Goal: Task Accomplishment & Management: Use online tool/utility

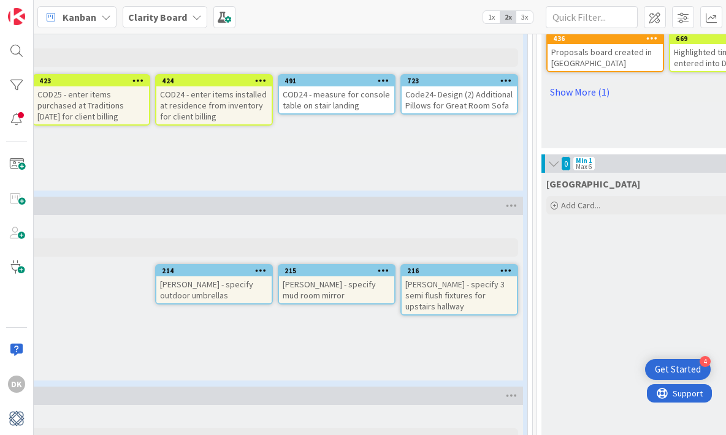
scroll to position [889, 28]
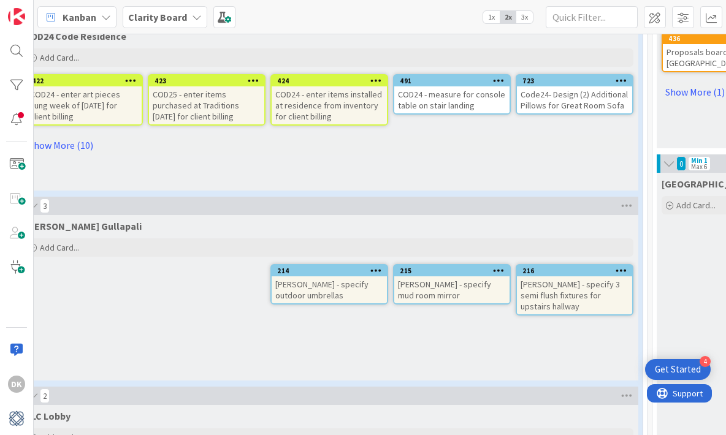
click at [208, 244] on div "Add Card..." at bounding box center [329, 247] width 608 height 18
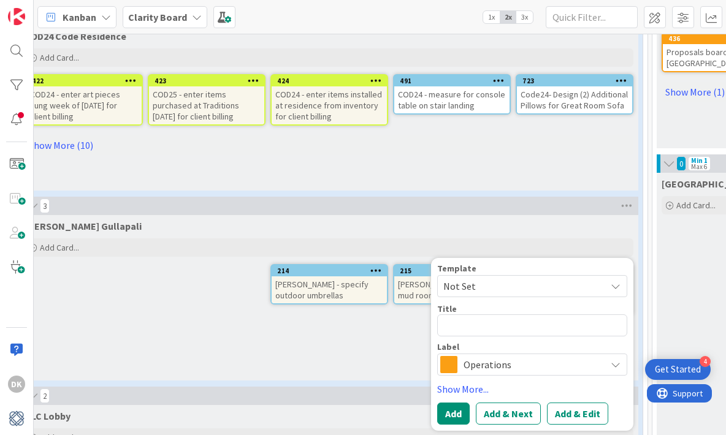
click at [156, 306] on div "[PERSON_NAME] Gullapali Add Card... Template Not Set Title 0 / 128 Label Operat…" at bounding box center [329, 297] width 618 height 165
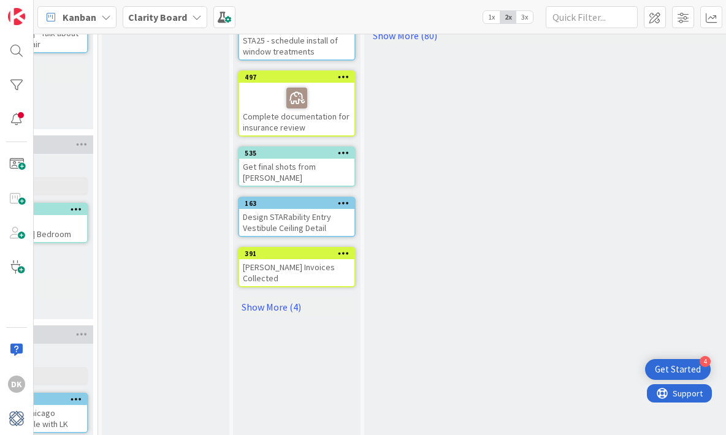
scroll to position [325, 1350]
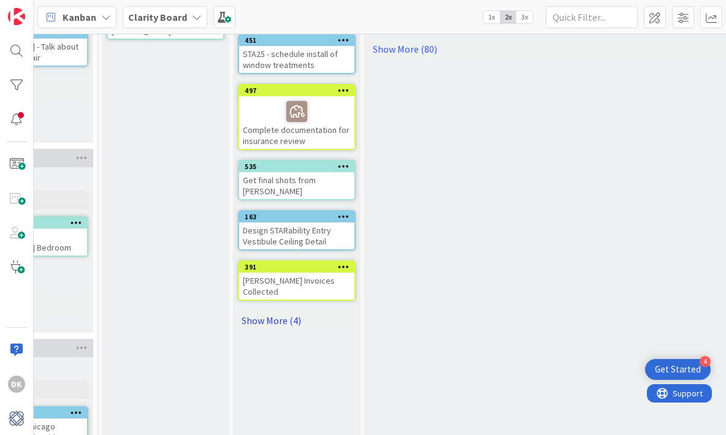
click at [278, 311] on link "Show More (4)" at bounding box center [297, 321] width 118 height 20
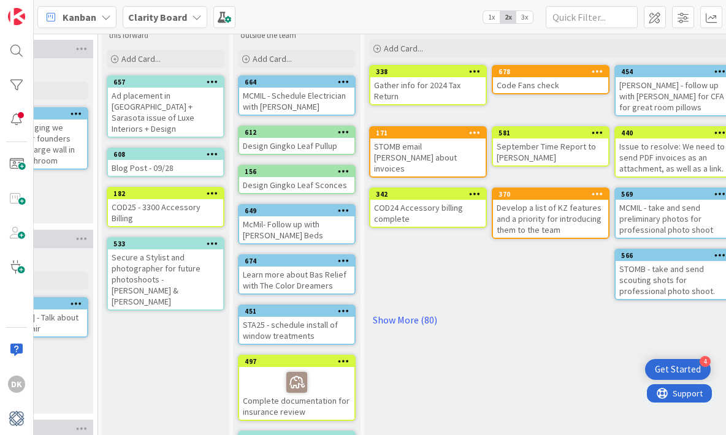
scroll to position [50, 1350]
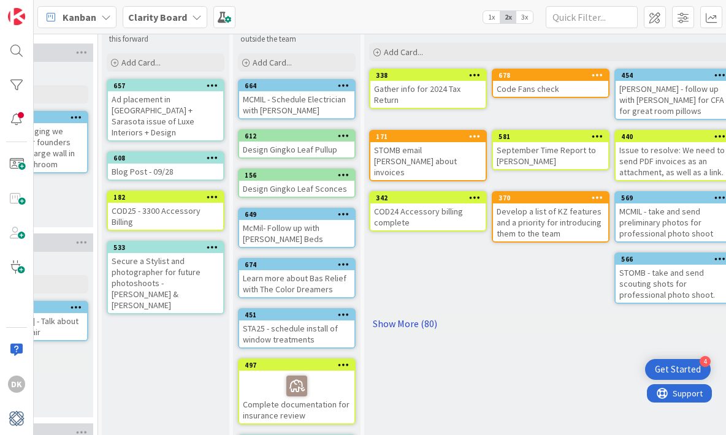
click at [425, 317] on link "Show More (80)" at bounding box center [550, 324] width 363 height 20
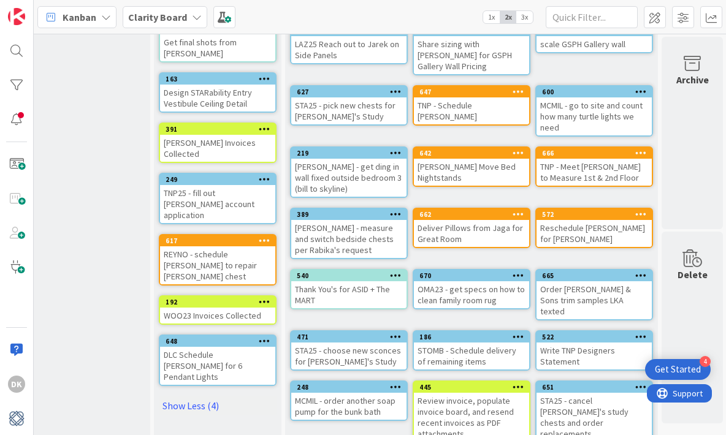
scroll to position [466, 1426]
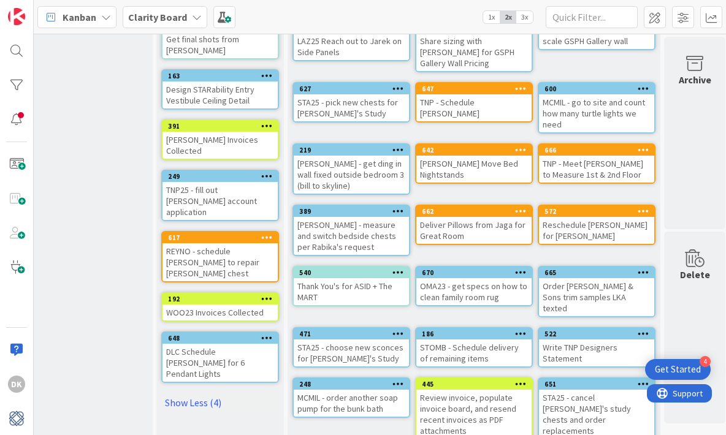
click at [267, 233] on icon at bounding box center [267, 237] width 12 height 9
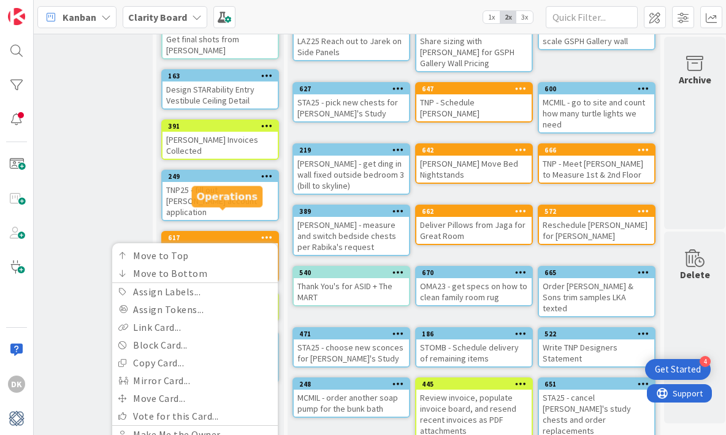
click at [206, 234] on div "617" at bounding box center [223, 238] width 110 height 9
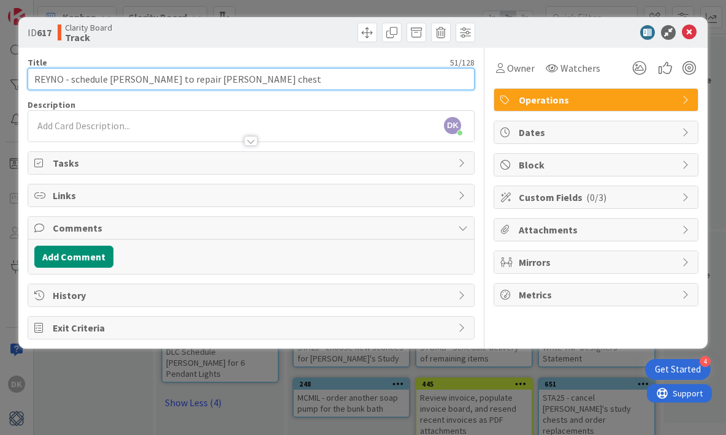
drag, startPoint x: 71, startPoint y: 77, endPoint x: 295, endPoint y: 91, distance: 224.8
click at [295, 91] on div "Title 51 / 128 REYNO - schedule [PERSON_NAME] to repair [PERSON_NAME] chest Des…" at bounding box center [251, 194] width 447 height 292
type input "[PERSON_NAME] to fix damaged Chest"
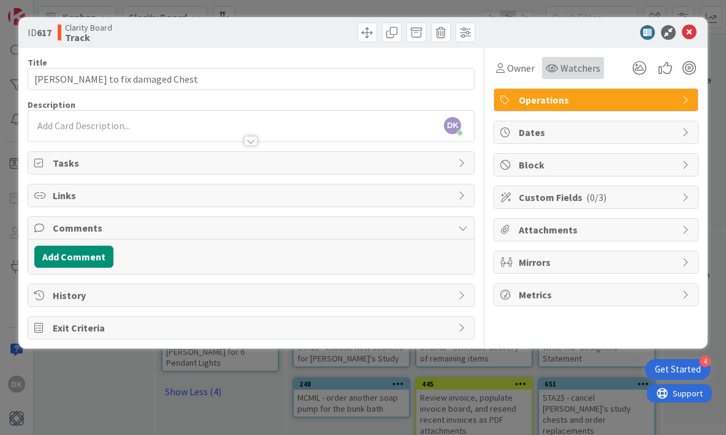
click at [554, 57] on div "Watchers" at bounding box center [573, 68] width 62 height 22
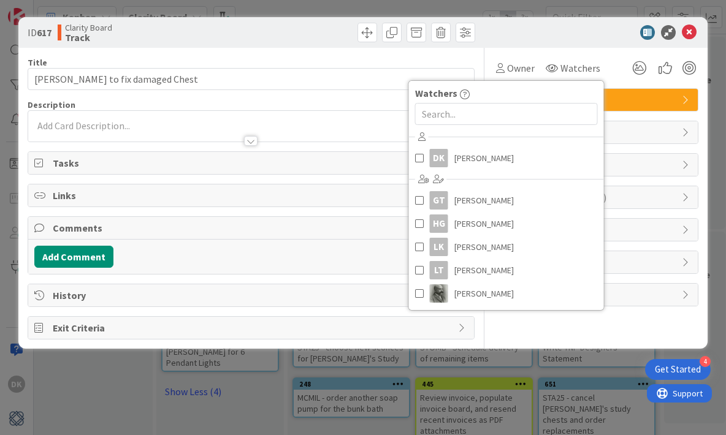
click at [552, 40] on div "ID 617 Clarity Board Track" at bounding box center [363, 32] width 690 height 31
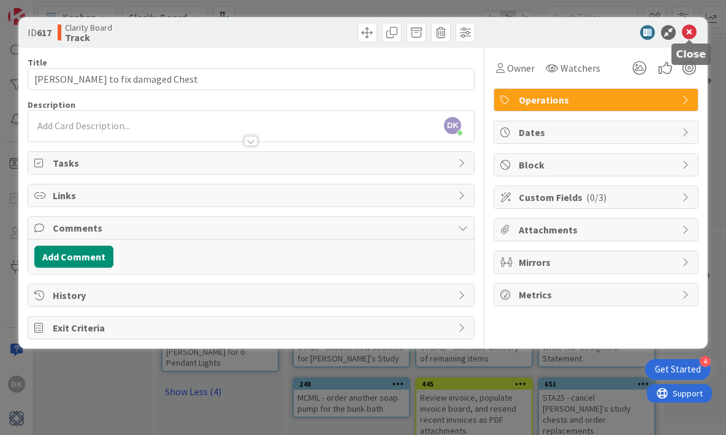
click at [683, 28] on icon at bounding box center [689, 32] width 15 height 15
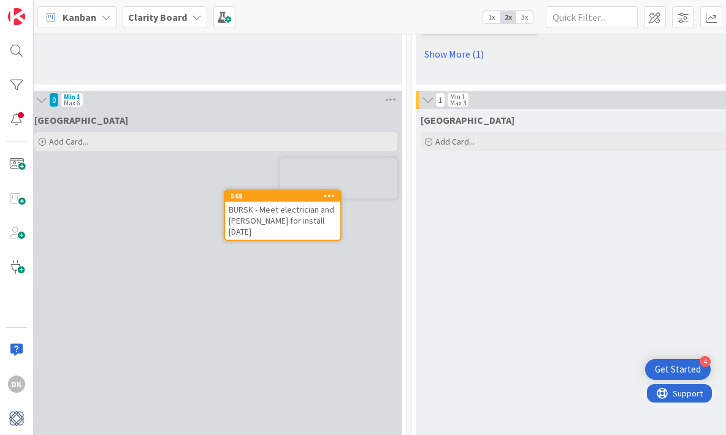
scroll to position [953, 650]
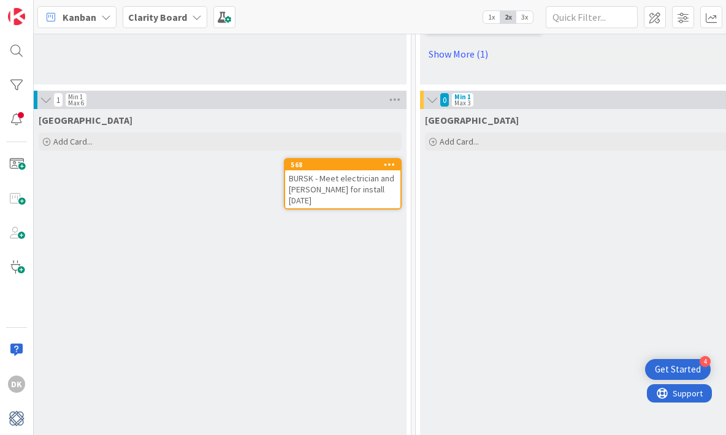
drag, startPoint x: 704, startPoint y: 181, endPoint x: 135, endPoint y: 2, distance: 596.3
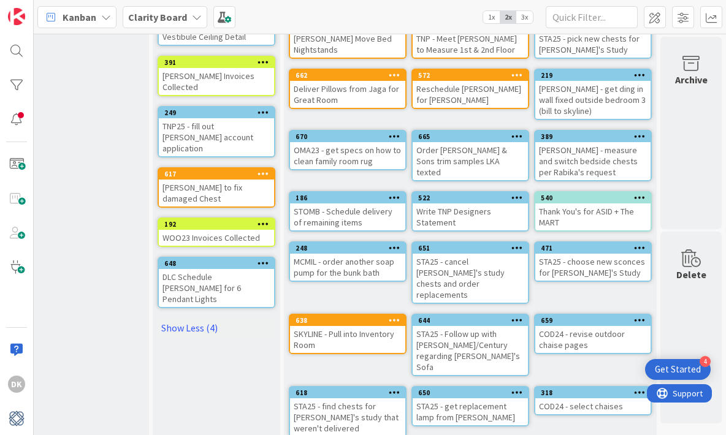
scroll to position [0, 1430]
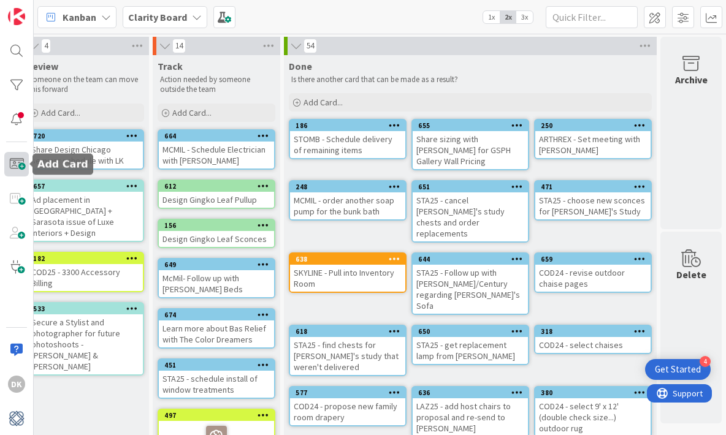
click at [19, 164] on span at bounding box center [16, 164] width 25 height 25
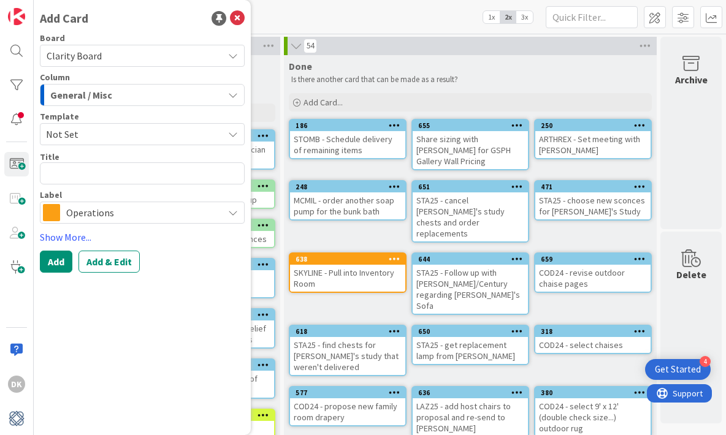
click at [82, 99] on span "General / Misc" at bounding box center [81, 95] width 62 height 16
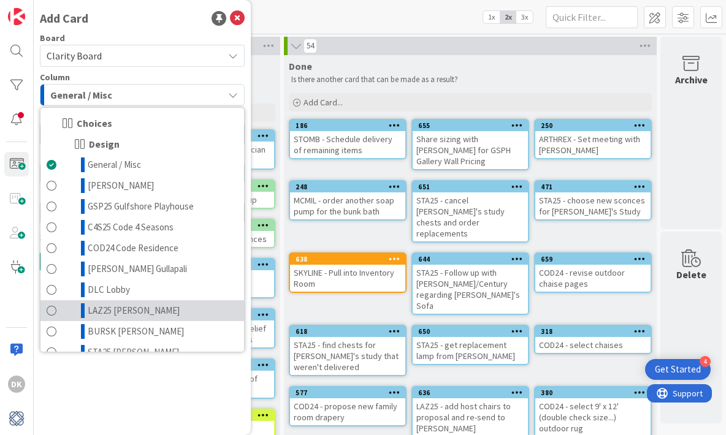
scroll to position [599, 0]
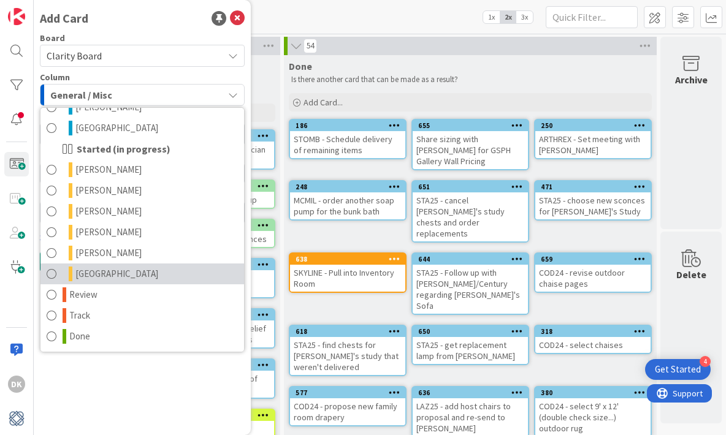
click at [121, 276] on link "[GEOGRAPHIC_DATA]" at bounding box center [141, 274] width 203 height 21
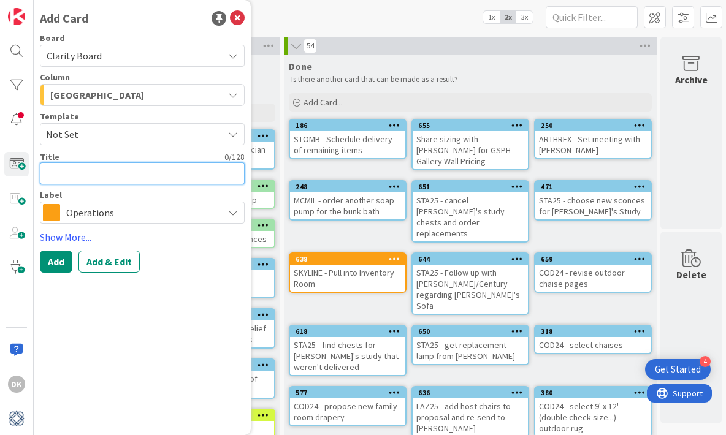
click at [112, 176] on textarea at bounding box center [142, 173] width 205 height 22
type textarea "x"
type textarea "G"
type textarea "x"
type textarea "A"
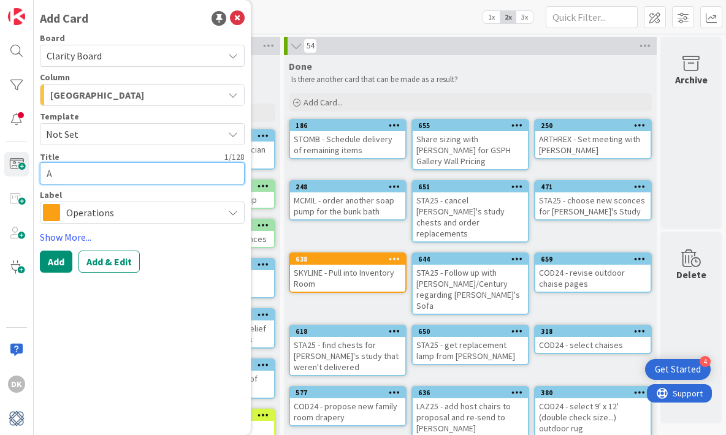
type textarea "x"
type textarea "At"
type textarea "x"
type textarea "Atr"
type textarea "x"
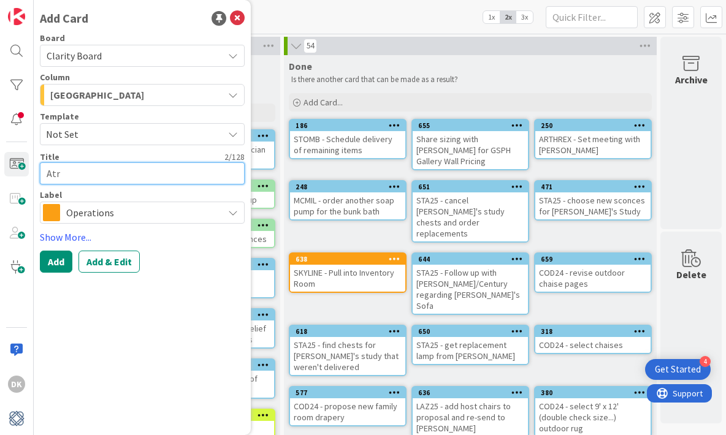
type textarea "Atrh"
type textarea "x"
type textarea "Atrhe"
type textarea "x"
type textarea "Atrh"
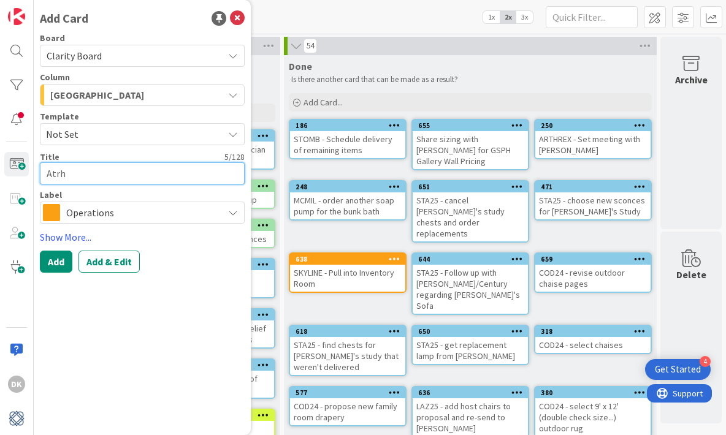
type textarea "x"
type textarea "Atr"
type textarea "x"
type textarea "At"
type textarea "x"
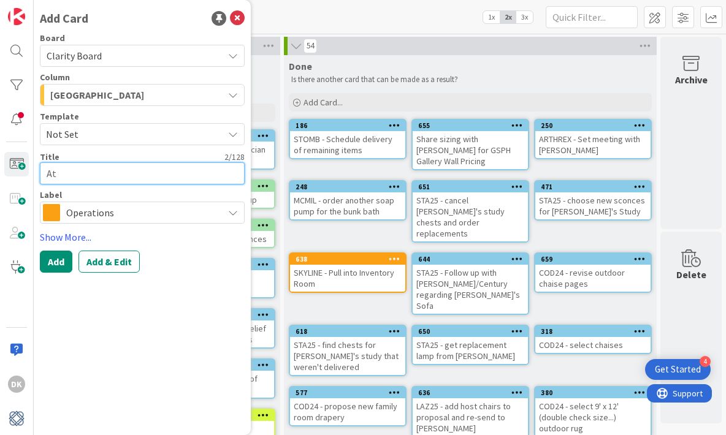
type textarea "A"
type textarea "x"
type textarea "Ar"
type textarea "x"
type textarea "Art"
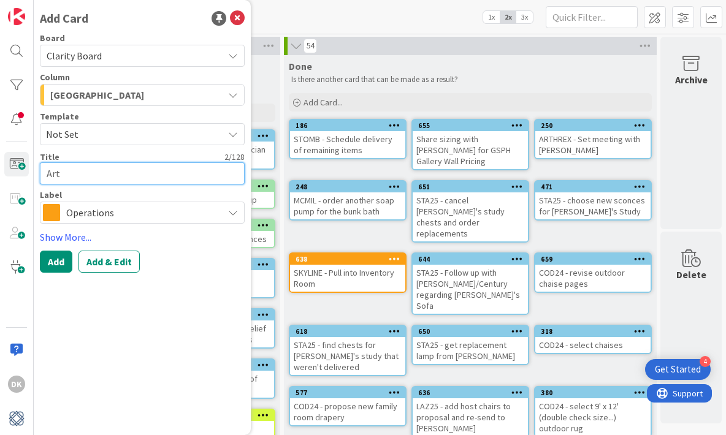
type textarea "x"
type textarea "Arth"
type textarea "x"
type textarea "Arthr"
type textarea "x"
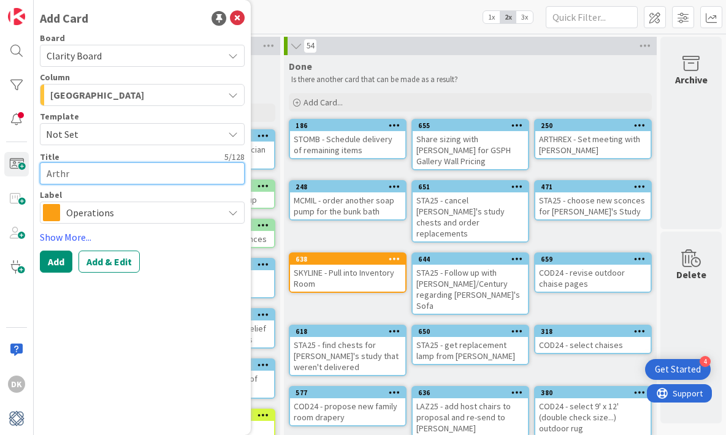
type textarea "Arthre"
type textarea "x"
type textarea "Arthrex"
type textarea "x"
type textarea "Arthrex"
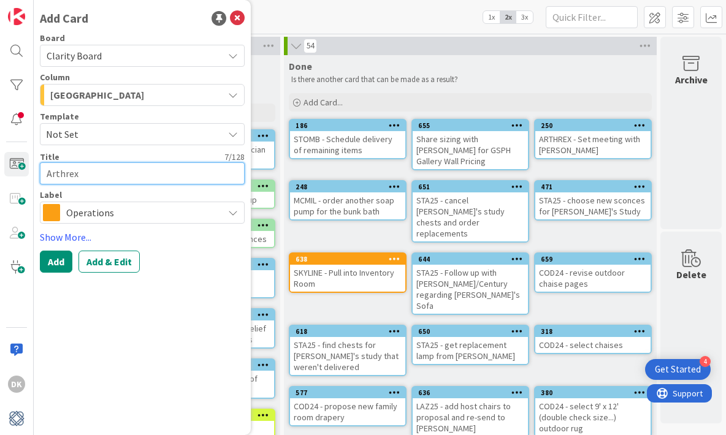
type textarea "x"
type textarea "Arthrex -"
type textarea "x"
type textarea "Arthrex -"
type textarea "x"
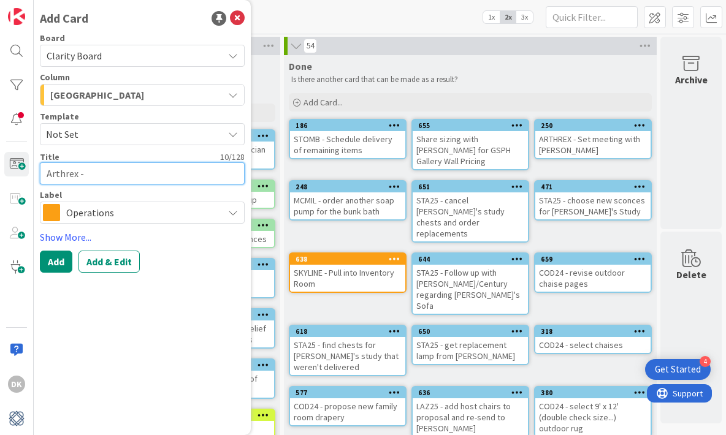
type textarea "Arthrex - G"
type textarea "x"
type textarea "Arthrex - Go"
type textarea "x"
type textarea "Arthrex - Go"
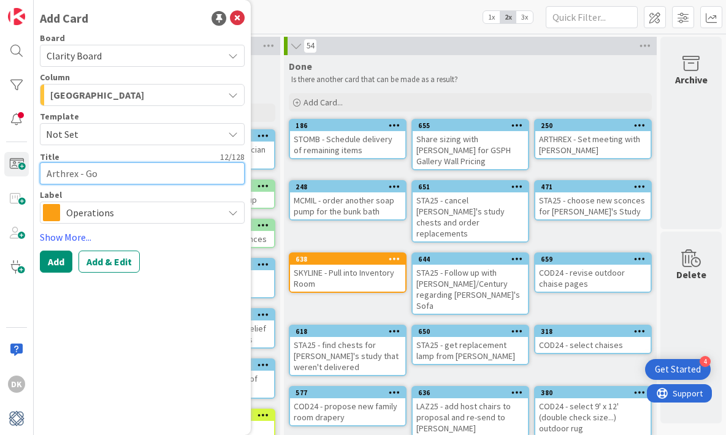
type textarea "x"
type textarea "Arthrex - Go g"
type textarea "x"
type textarea "Arthrex - Go ge"
type textarea "x"
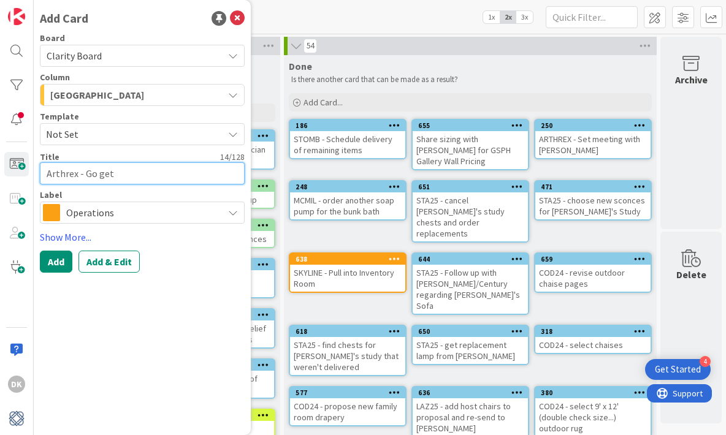
type textarea "Arthrex - Go get"
type textarea "x"
type textarea "Arthrex - Go get M"
type textarea "x"
type textarea "Arthrex - Go get Me"
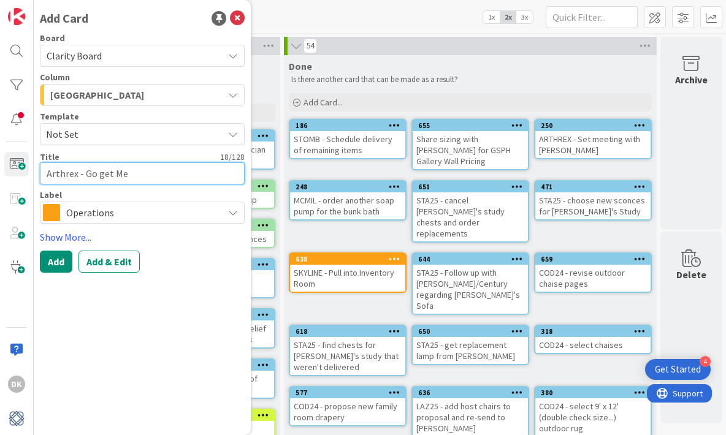
type textarea "x"
type textarea "Arthrex - Go get Mem"
type textarea "x"
type textarea "Arthrex - Go get Memo"
type textarea "x"
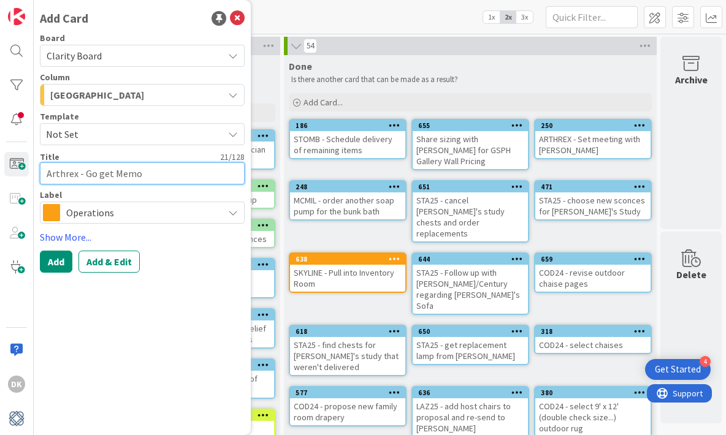
type textarea "Arthrex - Go get Memor"
type textarea "x"
type textarea "Arthrex - Go get Memori"
type textarea "x"
type textarea "Arthrex - Go get Memor"
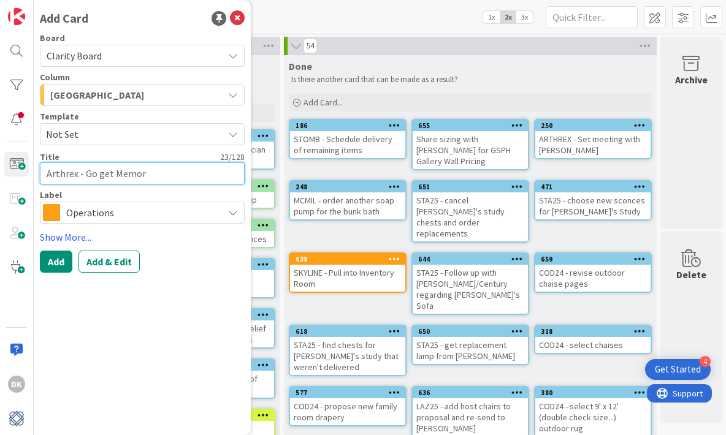
type textarea "x"
type textarea "Arthrex - Go get Memoro"
type textarea "x"
type textarea "Arthrex - Go get Memorob"
type textarea "x"
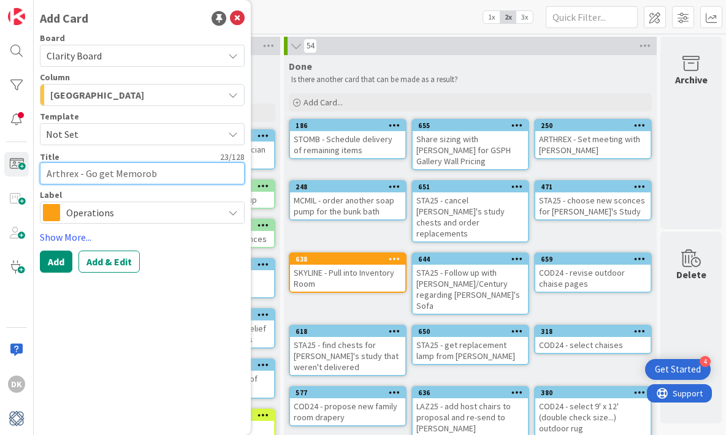
type textarea "Arthrex - Go get Memorobi"
type textarea "x"
type textarea "Arthrex - Go get Memorob"
type textarea "x"
type textarea "Arthrex - Go get Memorobe"
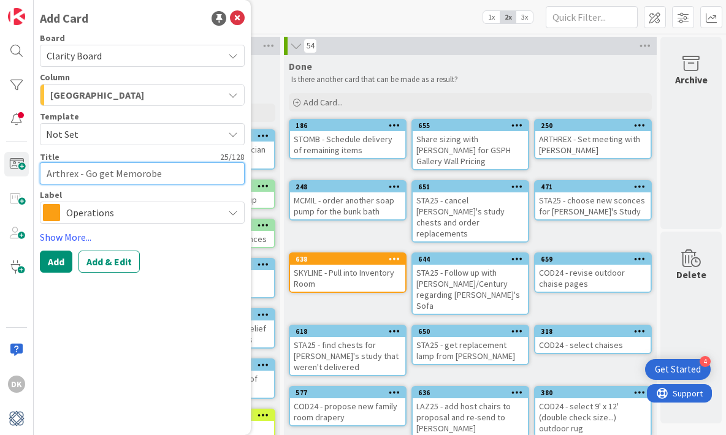
type textarea "x"
type textarea "Arthrex - Go get Memorobel"
type textarea "x"
type textarea "Arthrex - Go get Memorobelia"
type textarea "x"
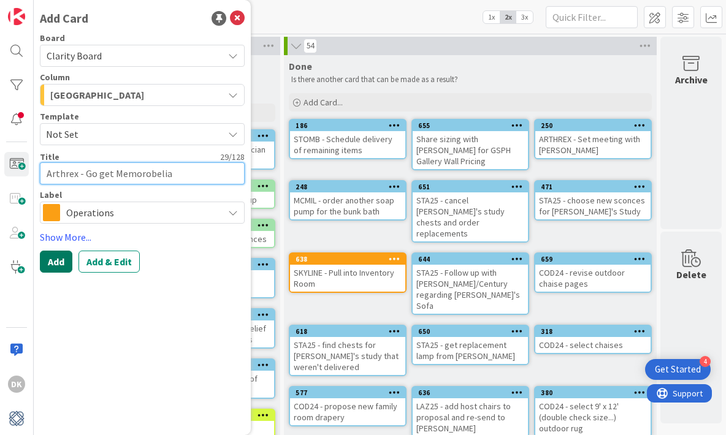
type textarea "Arthrex - Go get Memorobelia"
click at [57, 262] on button "Add" at bounding box center [56, 262] width 32 height 22
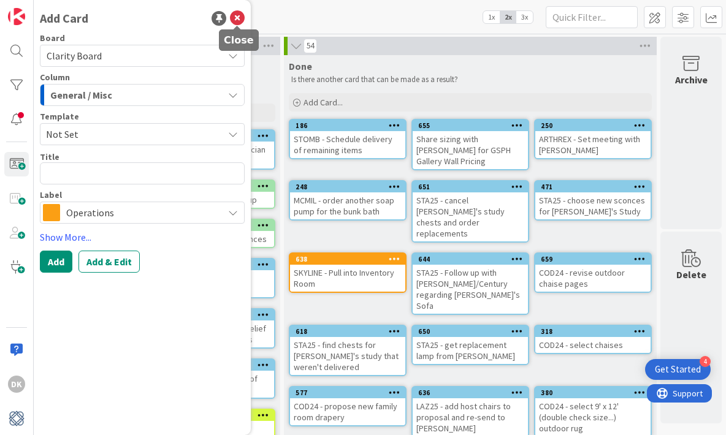
click at [236, 21] on icon at bounding box center [237, 18] width 15 height 15
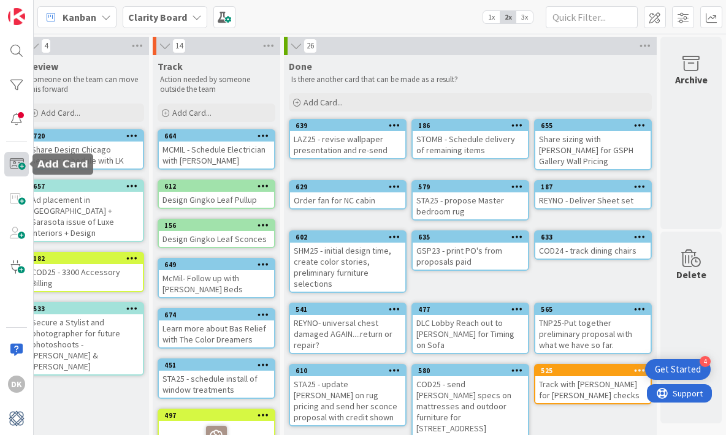
click at [23, 163] on span at bounding box center [16, 164] width 25 height 25
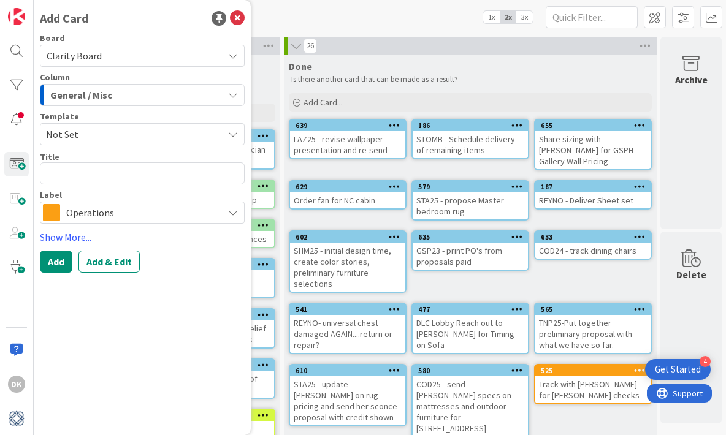
click at [152, 103] on div "General / Misc" at bounding box center [135, 95] width 176 height 20
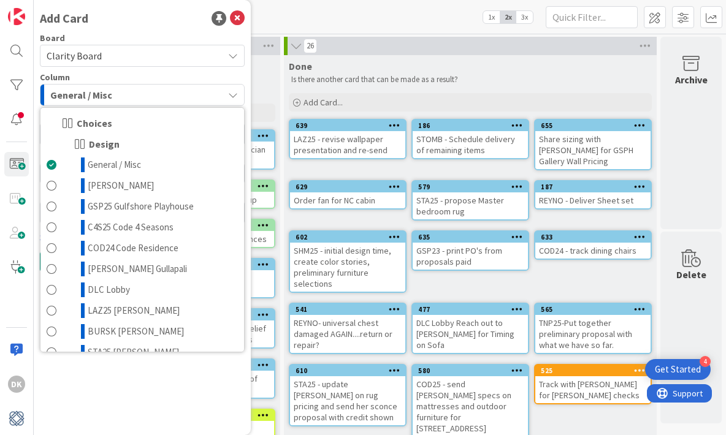
click at [272, 17] on div "Kanban Clarity Board 1x 2x 3x" at bounding box center [380, 17] width 692 height 34
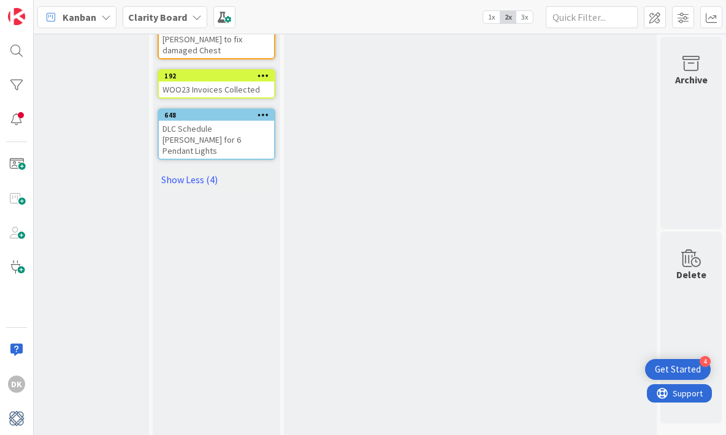
scroll to position [0, 1430]
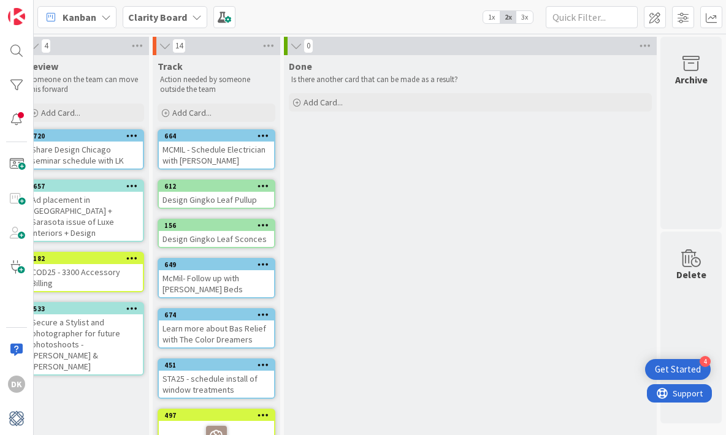
drag, startPoint x: 619, startPoint y: 143, endPoint x: 595, endPoint y: 2, distance: 143.6
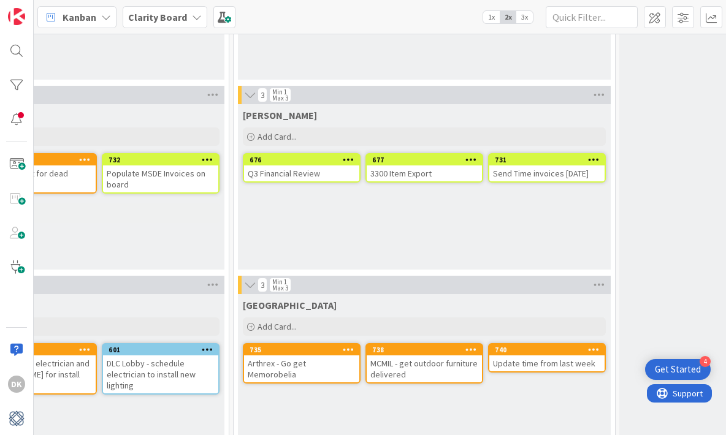
scroll to position [737, 832]
